Goal: Task Accomplishment & Management: Use online tool/utility

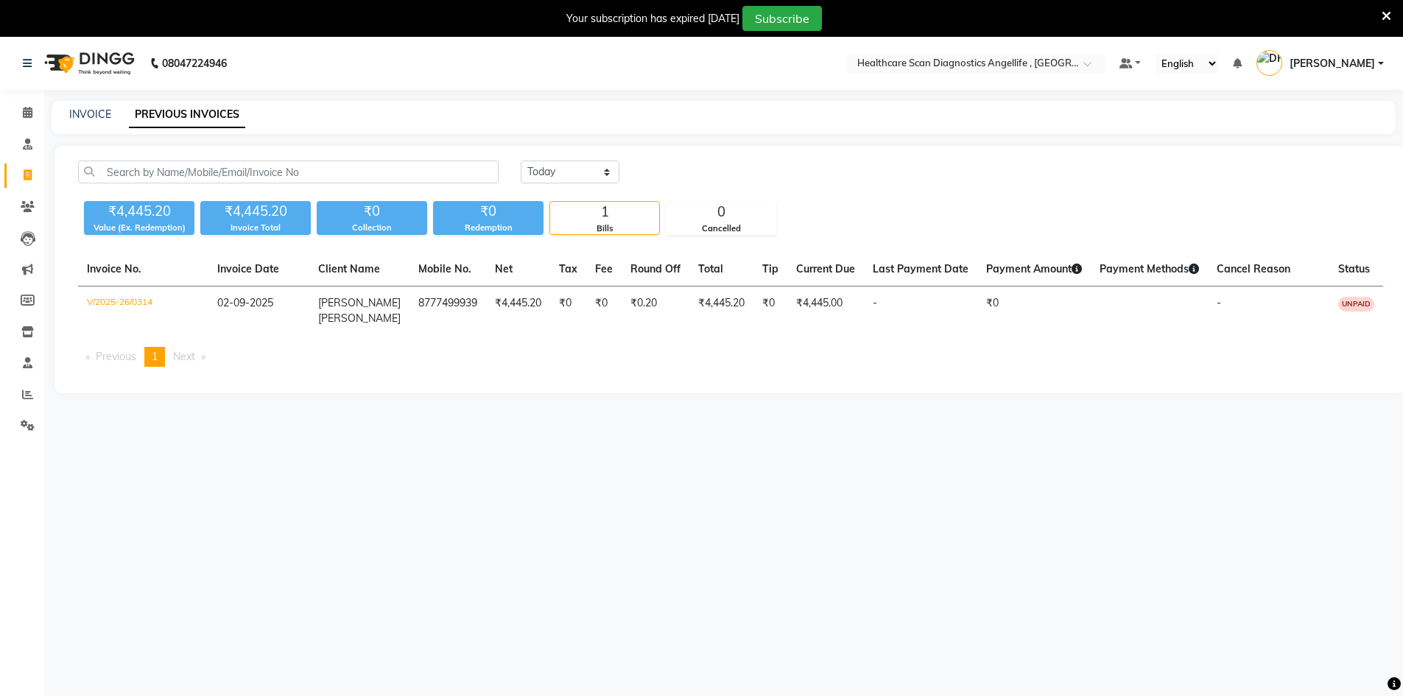
select select "[DATE]"
click at [96, 114] on link "INVOICE" at bounding box center [90, 114] width 42 height 13
select select "5671"
select select "service"
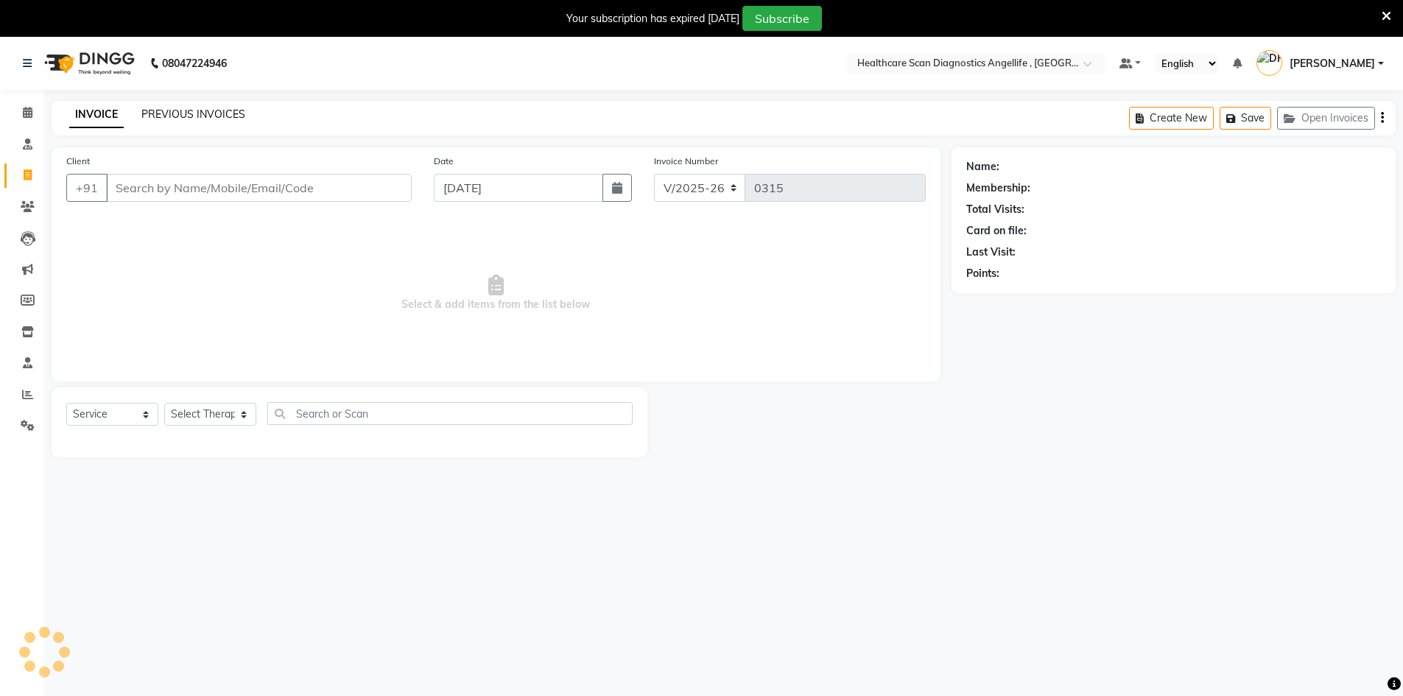
click at [187, 108] on link "PREVIOUS INVOICES" at bounding box center [193, 114] width 104 height 13
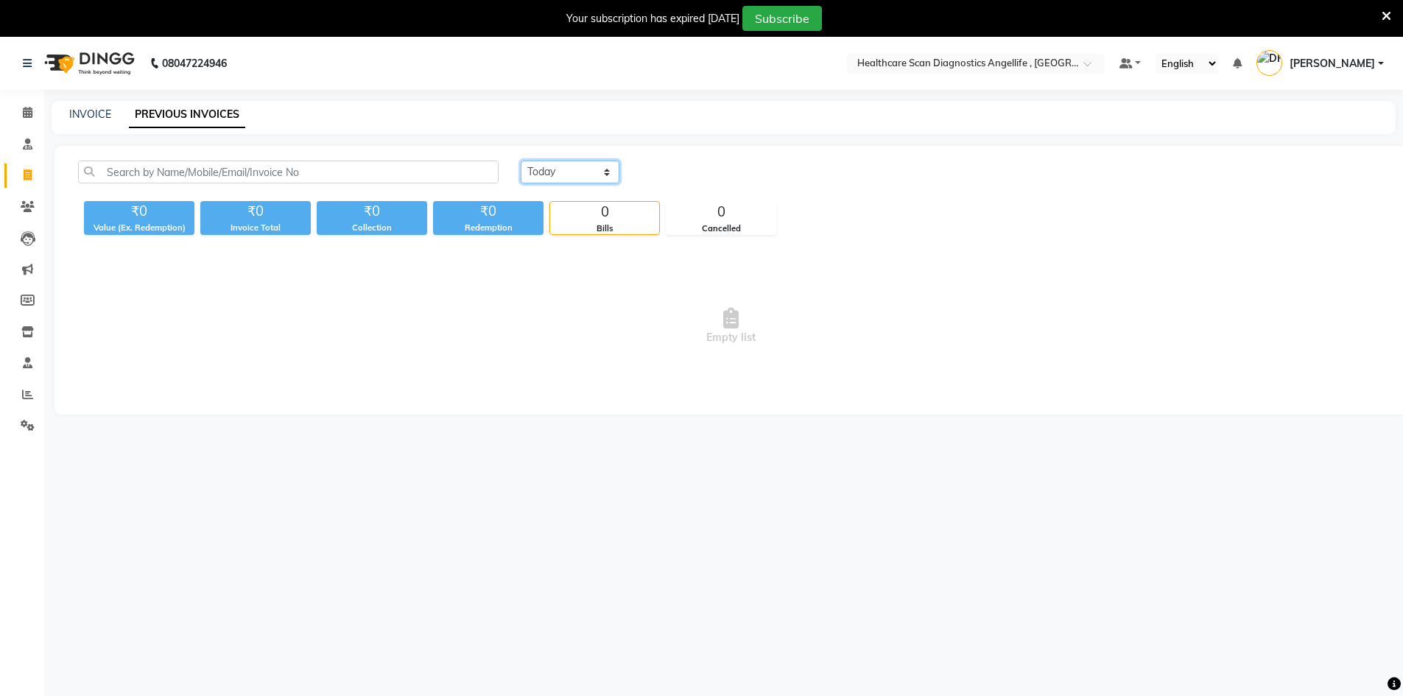
click at [588, 170] on select "[DATE] [DATE] Custom Range" at bounding box center [570, 172] width 99 height 23
select select "[DATE]"
click at [521, 161] on select "[DATE] [DATE] Custom Range" at bounding box center [570, 172] width 99 height 23
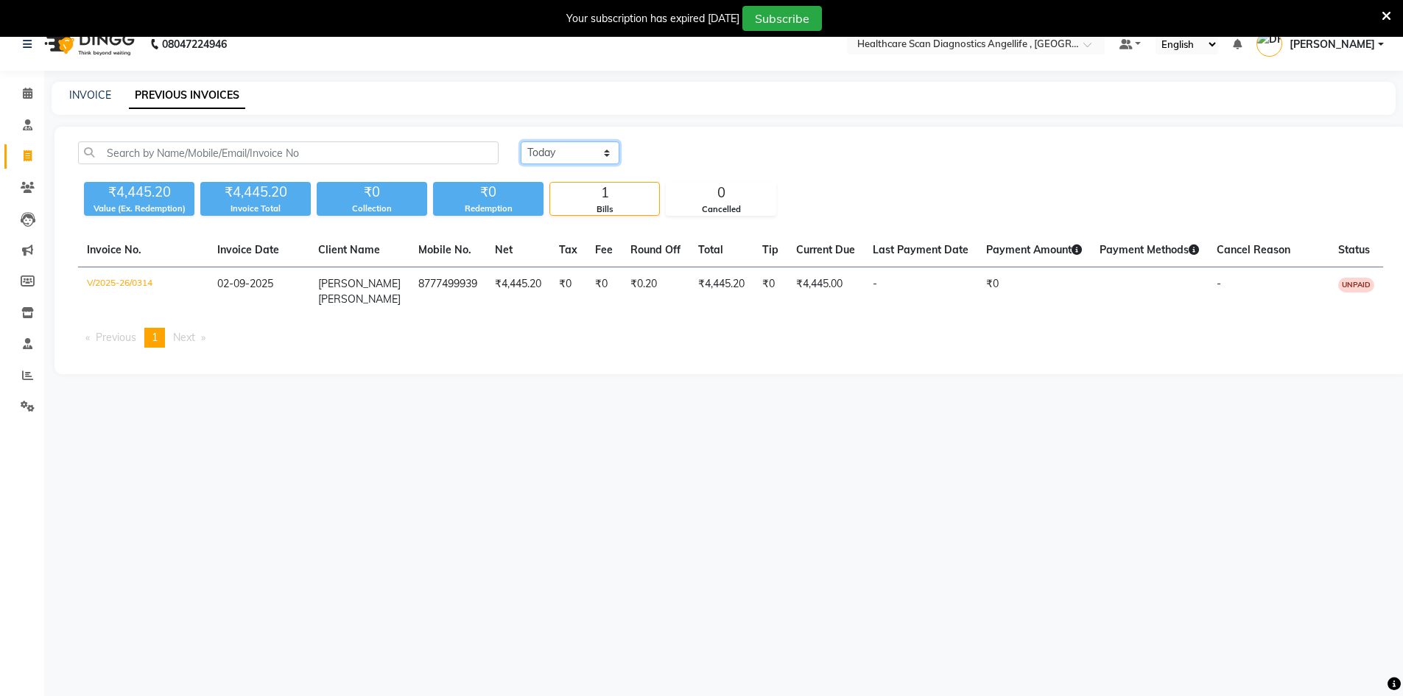
scroll to position [37, 0]
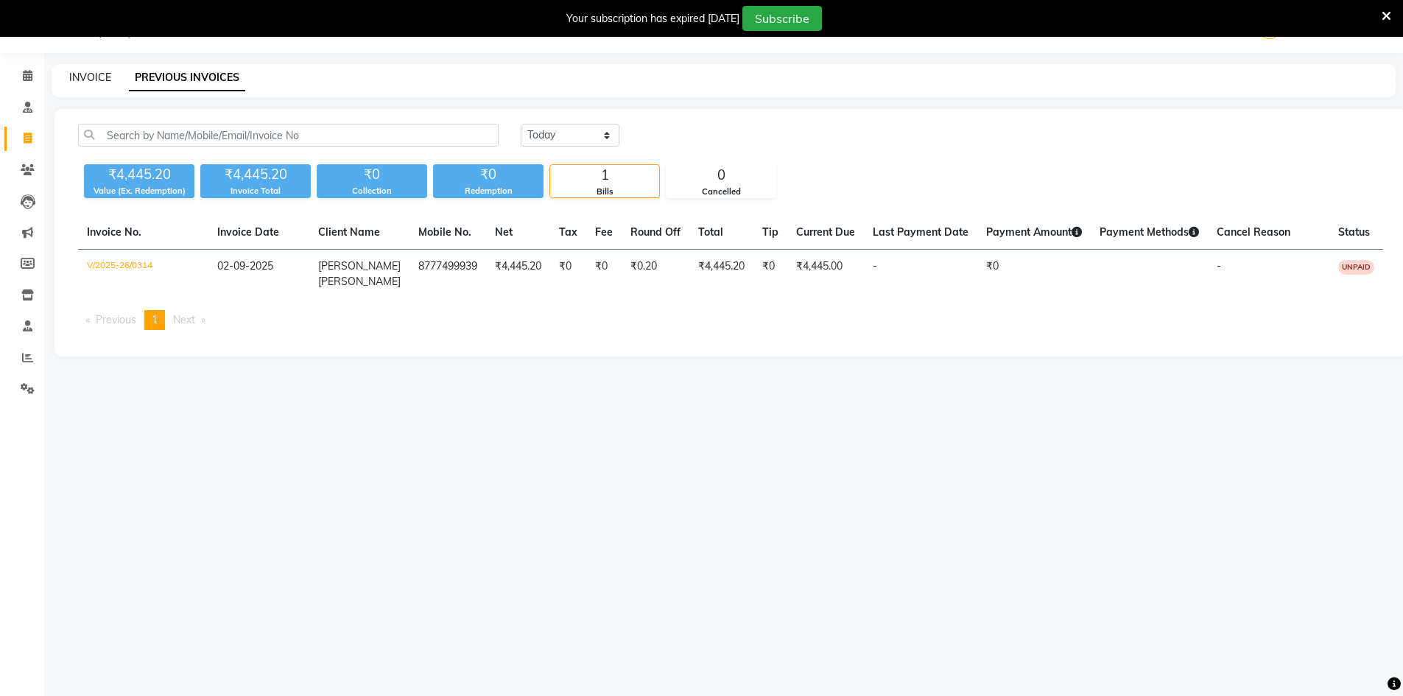
click at [100, 74] on link "INVOICE" at bounding box center [90, 77] width 42 height 13
select select "5671"
select select "service"
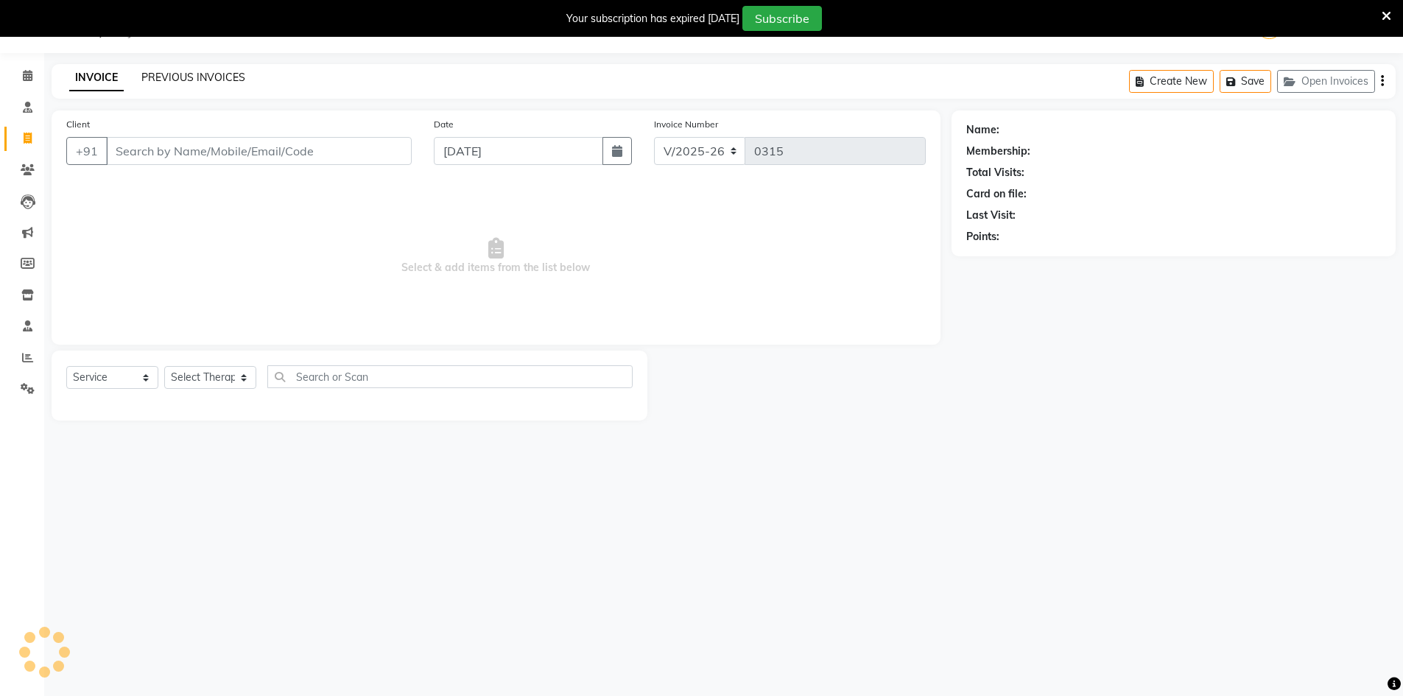
click at [214, 78] on link "PREVIOUS INVOICES" at bounding box center [193, 77] width 104 height 13
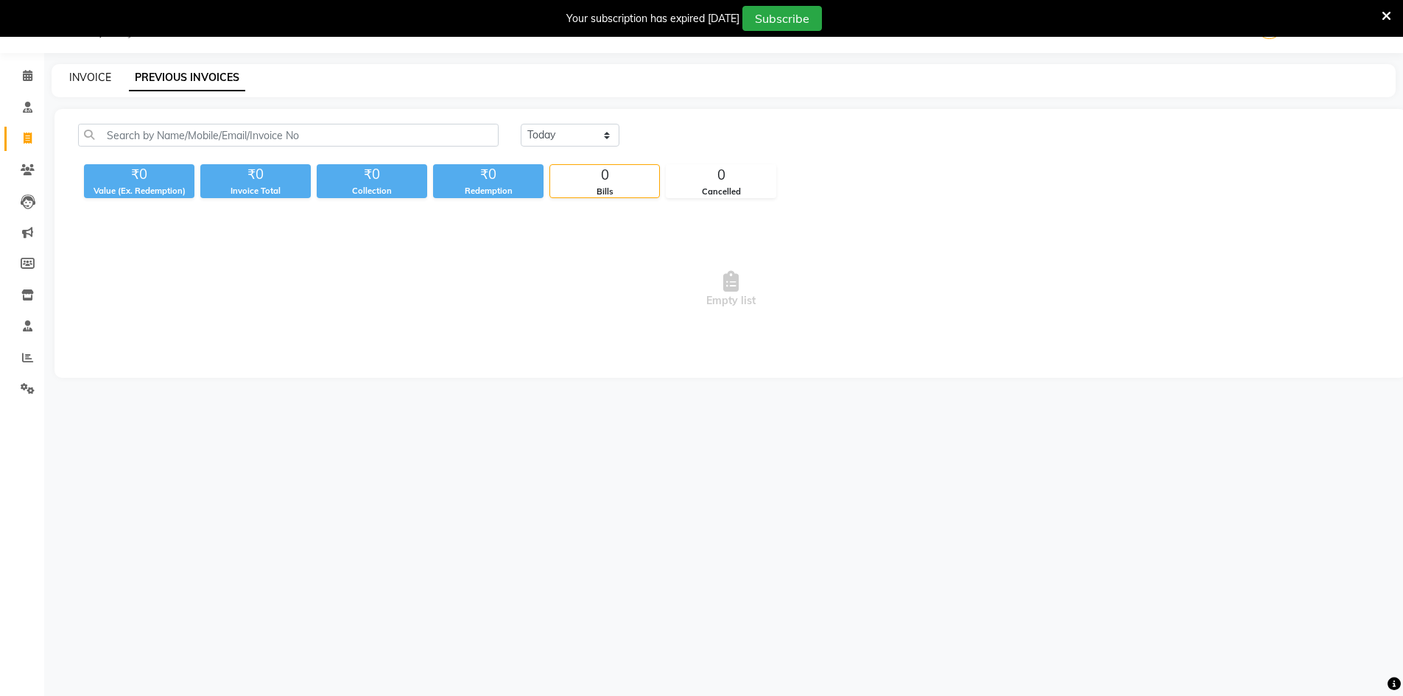
click at [96, 72] on link "INVOICE" at bounding box center [90, 77] width 42 height 13
select select "service"
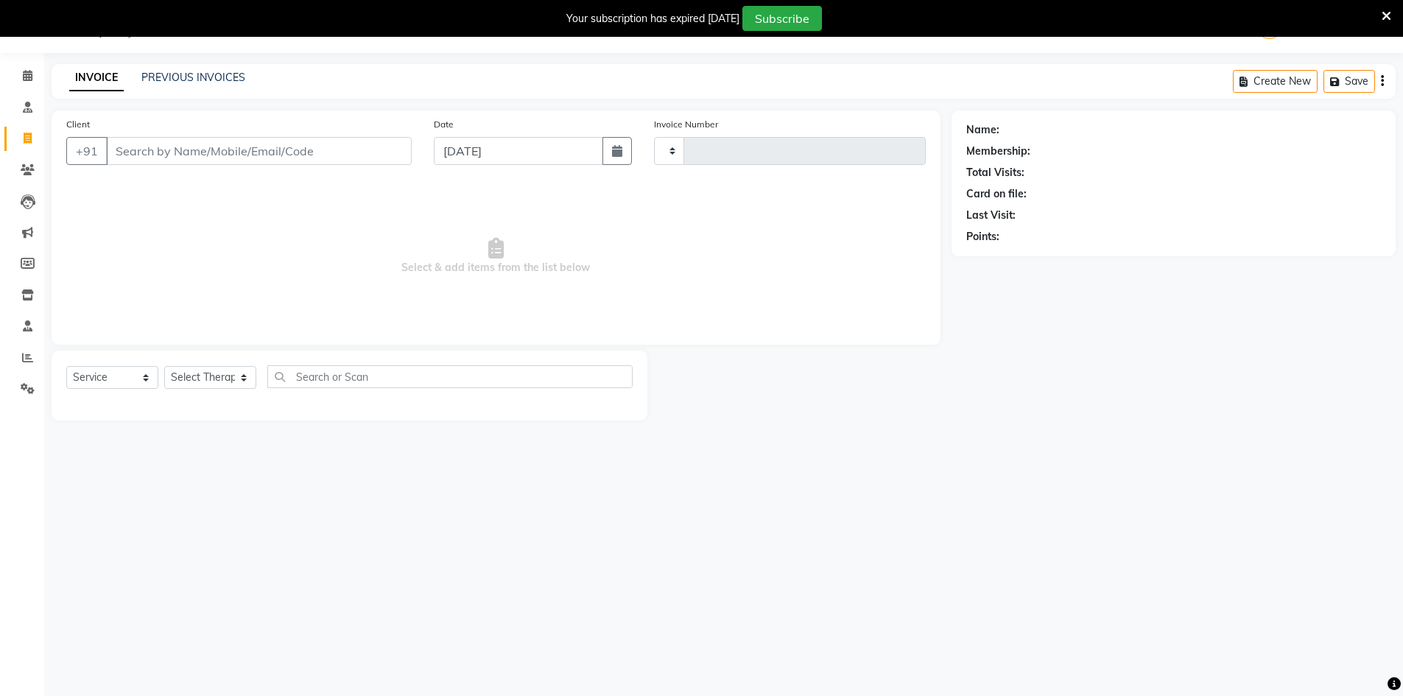
type input "0315"
select select "5671"
click at [191, 76] on link "PREVIOUS INVOICES" at bounding box center [193, 77] width 104 height 13
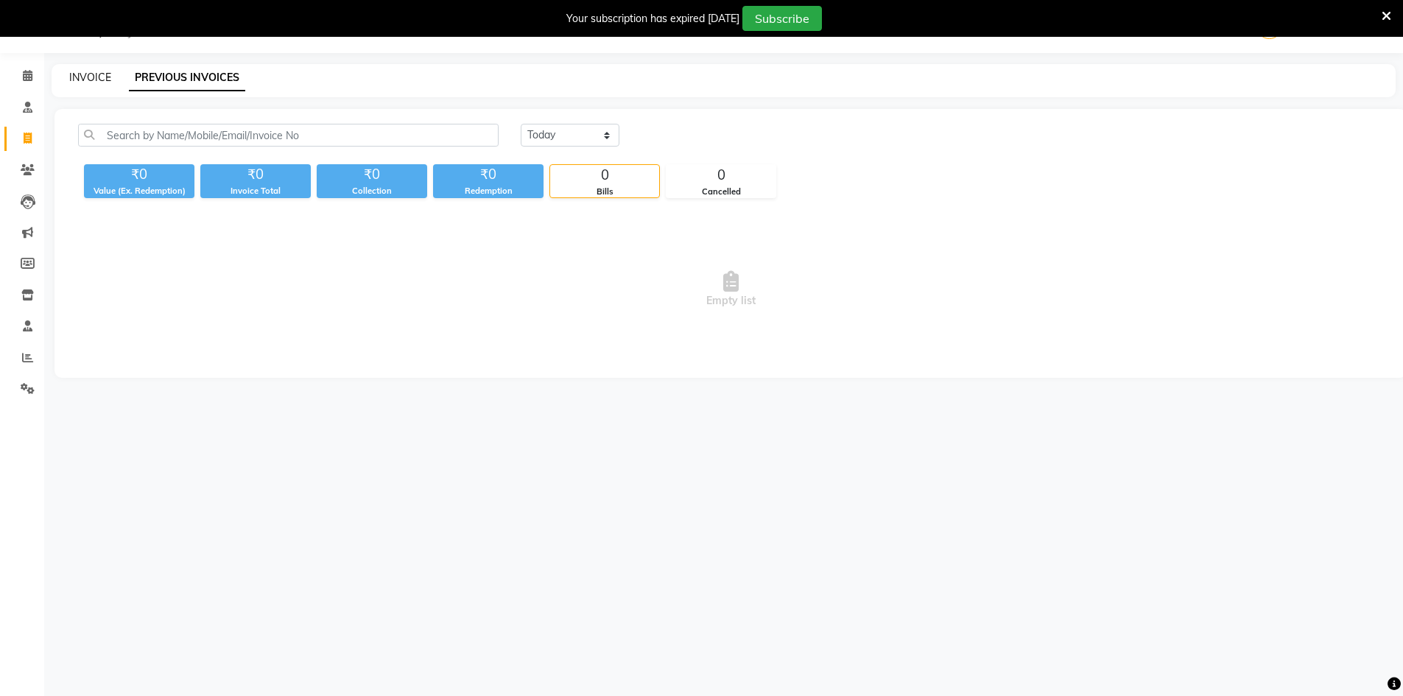
click at [86, 78] on link "INVOICE" at bounding box center [90, 77] width 42 height 13
select select "service"
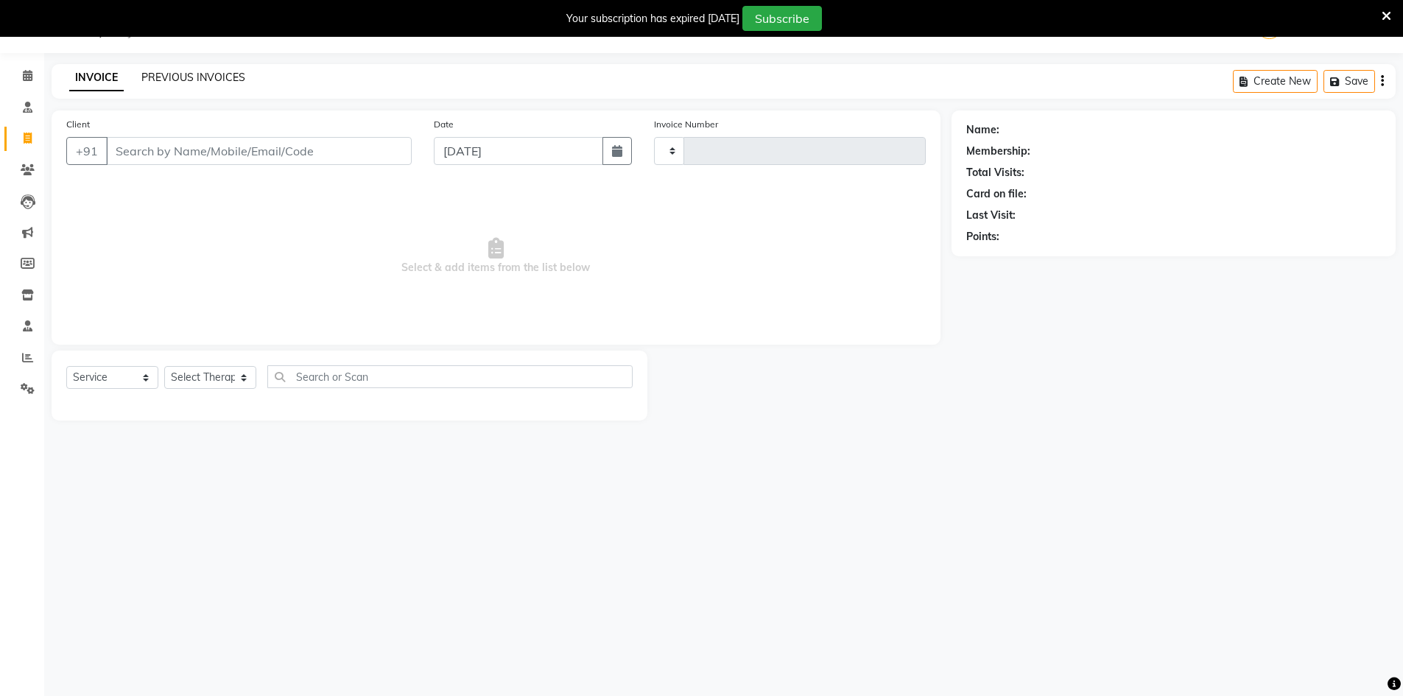
type input "0315"
select select "5671"
click at [167, 76] on link "PREVIOUS INVOICES" at bounding box center [193, 77] width 104 height 13
